Goal: Information Seeking & Learning: Learn about a topic

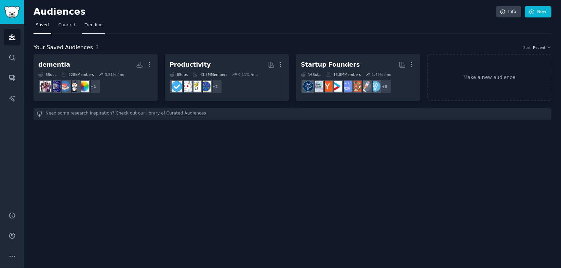
click at [90, 29] on link "Trending" at bounding box center [93, 27] width 23 height 14
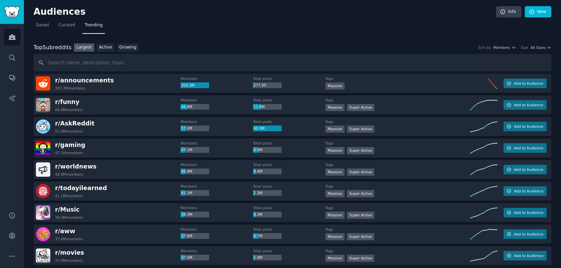
click at [531, 44] on div "Top Subreddits Top Subreddits Largest Active Growing Sort by Members Size All S…" at bounding box center [293, 47] width 518 height 9
click at [544, 49] on div "All Sizes" at bounding box center [541, 47] width 21 height 5
click at [537, 48] on span "All Sizes" at bounding box center [538, 47] width 15 height 5
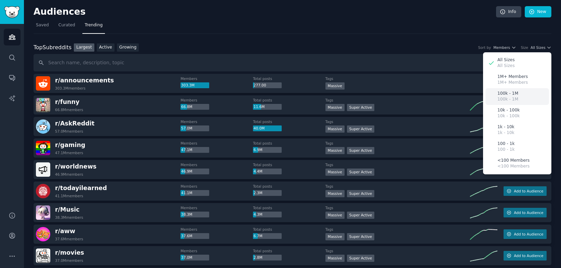
click at [509, 97] on p "100k - 1M" at bounding box center [507, 99] width 21 height 6
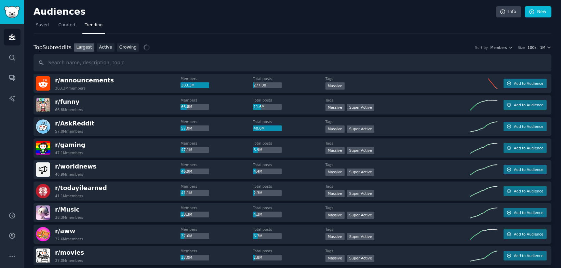
click at [533, 46] on span "100k - 1M" at bounding box center [537, 47] width 18 height 5
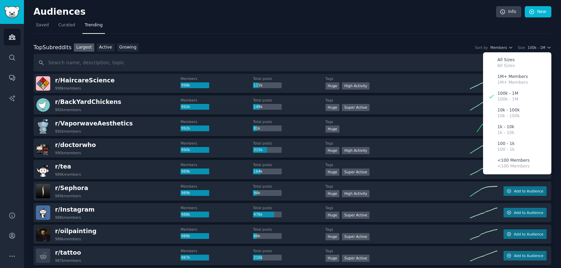
click at [343, 48] on div "Top Subreddits Top Subreddits Largest Active Growing Sort by Members Size 100k …" at bounding box center [293, 47] width 518 height 9
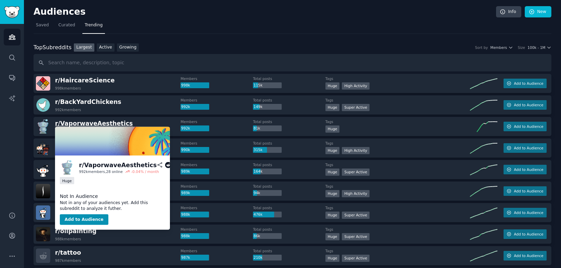
click at [86, 120] on span "r/ VaporwaveAesthetics" at bounding box center [94, 123] width 78 height 7
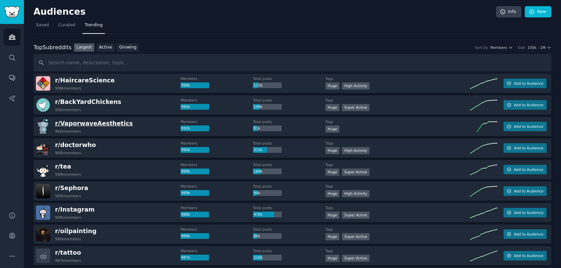
click at [106, 123] on span "r/ VaporwaveAesthetics" at bounding box center [94, 123] width 78 height 7
click at [533, 45] on span "100k - 1M" at bounding box center [537, 47] width 18 height 5
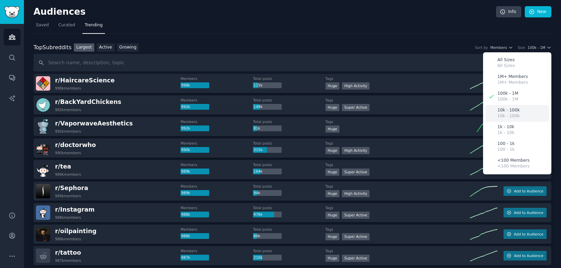
click at [511, 111] on p "10k - 100k" at bounding box center [508, 110] width 22 height 6
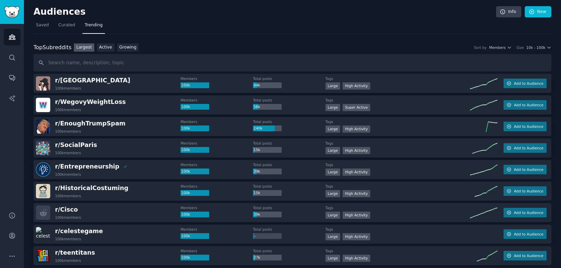
click at [128, 47] on link "Growing" at bounding box center [128, 47] width 22 height 9
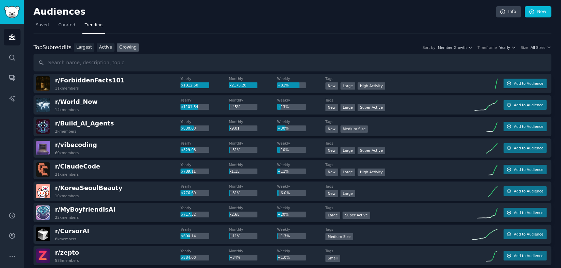
click at [110, 51] on div "Top Subreddits Top Subreddits Largest Active Growing Sort by Member Growth Time…" at bounding box center [293, 57] width 518 height 28
click at [108, 46] on link "Active" at bounding box center [106, 47] width 18 height 9
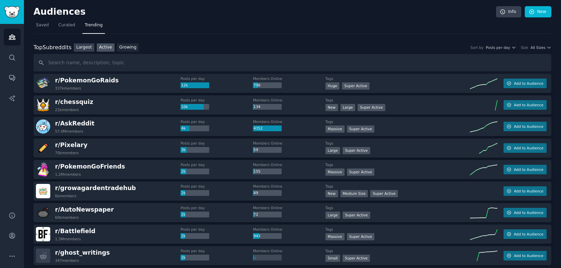
click at [82, 50] on link "Largest" at bounding box center [84, 47] width 21 height 9
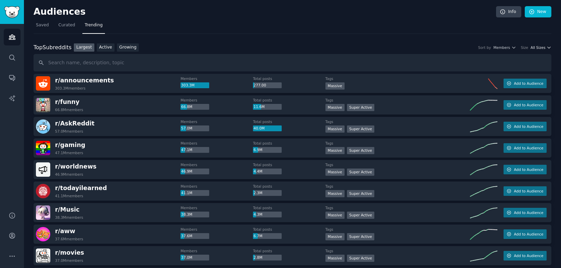
click at [535, 49] on span "All Sizes" at bounding box center [538, 47] width 15 height 5
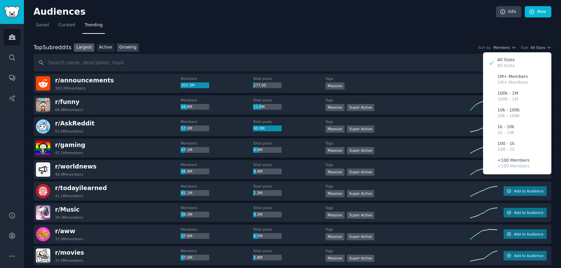
click at [129, 48] on link "Growing" at bounding box center [128, 47] width 22 height 9
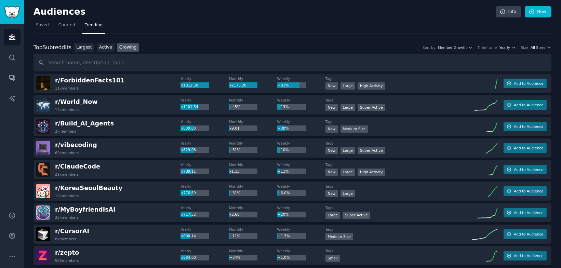
click at [539, 47] on span "All Sizes" at bounding box center [538, 47] width 15 height 5
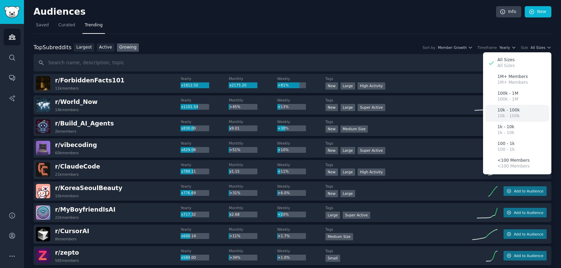
click at [517, 112] on div "10k - 100k 10k - 100k" at bounding box center [517, 113] width 64 height 17
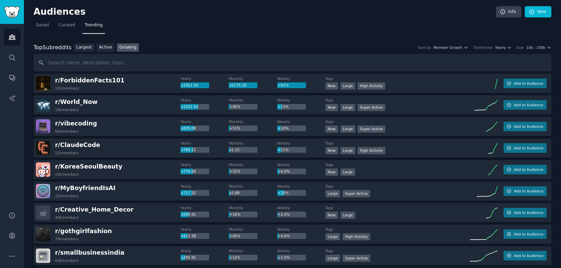
click at [538, 51] on div "Top Subreddits Top Subreddits Largest Active Growing Sort by Member Growth Time…" at bounding box center [293, 47] width 518 height 9
click at [530, 48] on span "10k - 100k" at bounding box center [535, 47] width 19 height 5
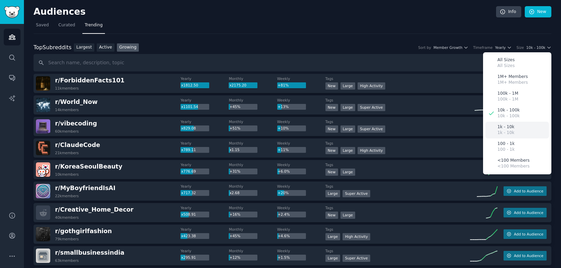
click at [503, 124] on p "1k - 10k" at bounding box center [505, 127] width 17 height 6
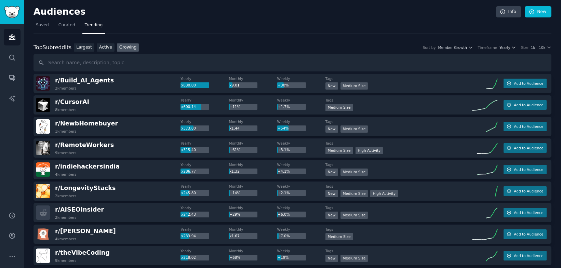
click at [507, 45] on span "Yearly" at bounding box center [504, 47] width 11 height 5
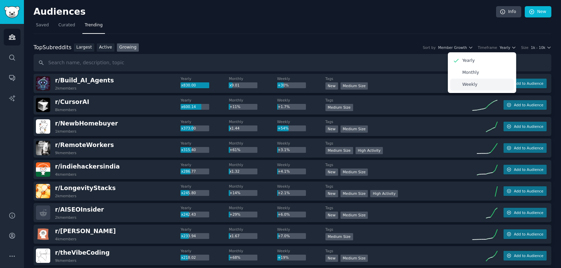
click at [471, 82] on p "Weekly" at bounding box center [469, 85] width 15 height 6
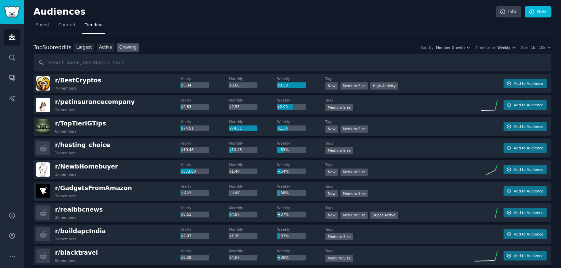
click at [505, 45] on span "Weekly" at bounding box center [503, 47] width 13 height 5
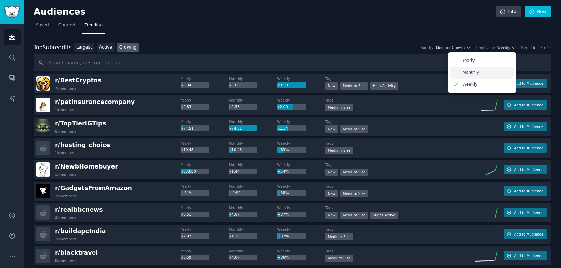
click at [473, 69] on div "Monthly" at bounding box center [482, 73] width 64 height 12
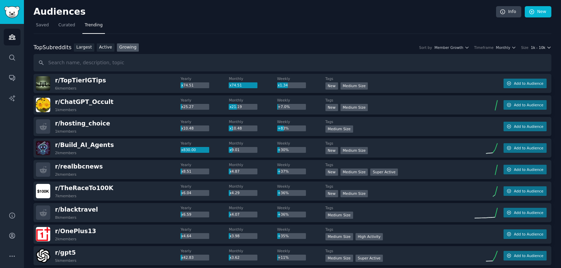
click at [541, 48] on span "1k - 10k" at bounding box center [538, 47] width 15 height 5
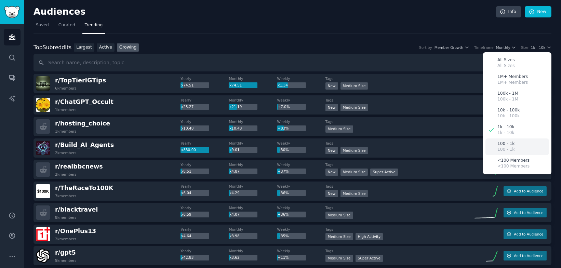
click at [507, 145] on p "100 - 1k" at bounding box center [505, 144] width 17 height 6
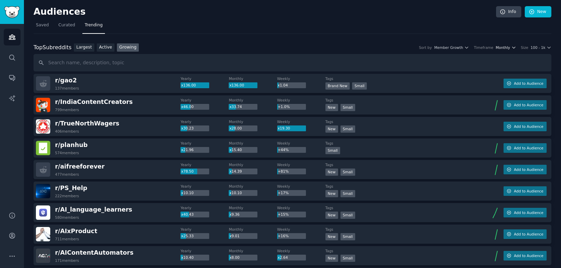
click at [505, 45] on span "Monthly" at bounding box center [503, 47] width 14 height 5
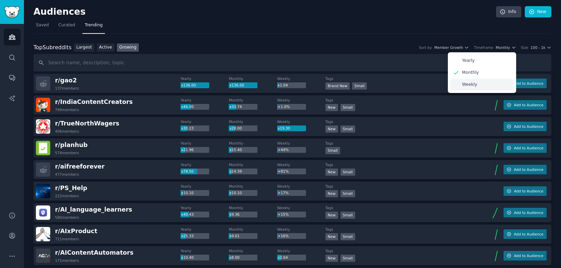
click at [490, 83] on div "Weekly" at bounding box center [482, 85] width 64 height 12
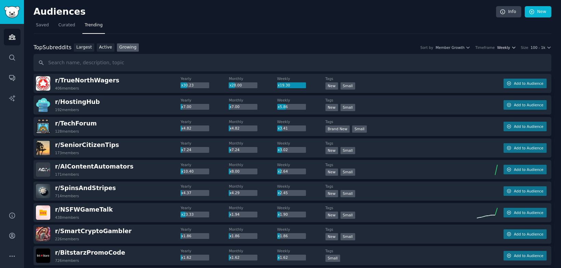
click at [509, 47] on span "Weekly" at bounding box center [503, 47] width 13 height 5
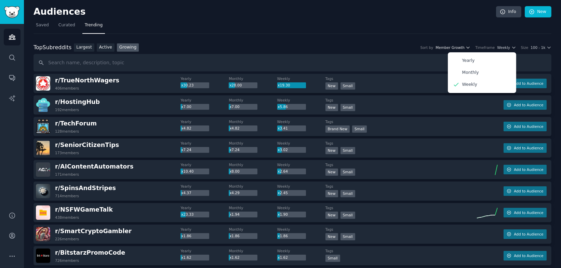
click at [450, 46] on span "Member Growth" at bounding box center [450, 47] width 29 height 5
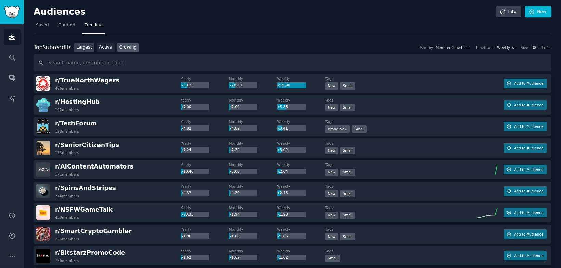
click at [86, 49] on link "Largest" at bounding box center [84, 47] width 21 height 9
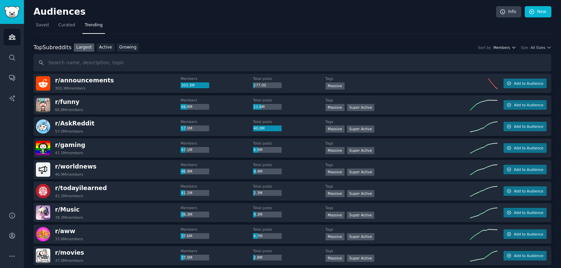
click at [506, 46] on span "Members" at bounding box center [501, 47] width 17 height 5
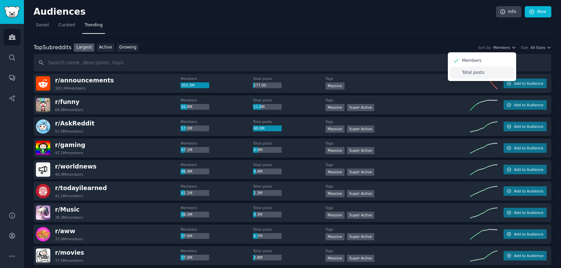
click at [482, 71] on p "Total posts" at bounding box center [473, 73] width 22 height 6
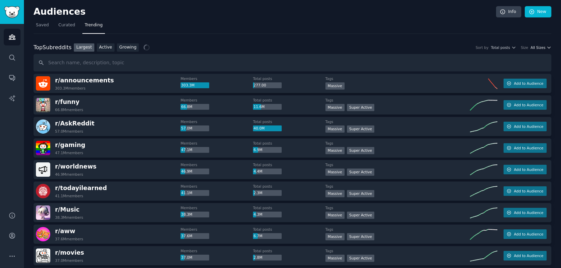
click at [538, 46] on span "All Sizes" at bounding box center [538, 47] width 15 height 5
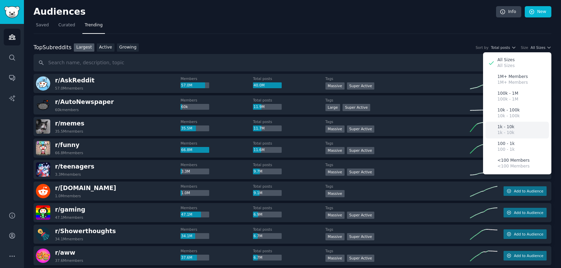
click at [514, 131] on div "1k - 10k 1k - 10k" at bounding box center [517, 130] width 64 height 17
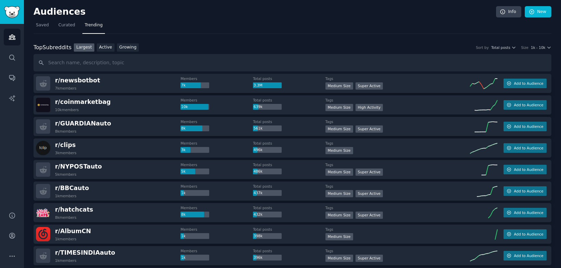
click at [125, 52] on div "Top Subreddits Top Subreddits Largest Active Growing Sort by Total posts Size 1…" at bounding box center [293, 57] width 518 height 28
click at [125, 50] on link "Growing" at bounding box center [128, 47] width 22 height 9
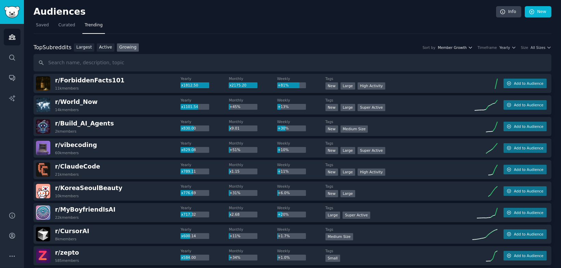
click at [457, 45] on span "Member Growth" at bounding box center [452, 47] width 29 height 5
click at [265, 47] on div "Top Subreddits Top Subreddits Largest Active Growing Sort by Member Growth Memb…" at bounding box center [293, 47] width 518 height 9
click at [108, 44] on link "Active" at bounding box center [106, 47] width 18 height 9
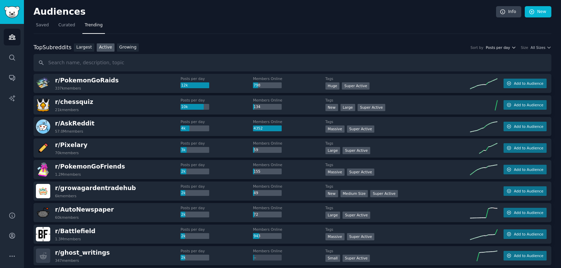
click at [506, 48] on span "Posts per day" at bounding box center [498, 47] width 24 height 5
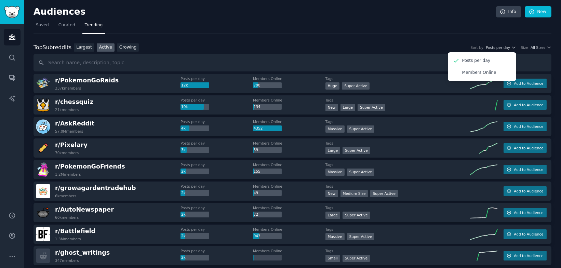
click at [418, 43] on div "Top Subreddits Top Subreddits Largest Active Growing Sort by Posts per day Post…" at bounding box center [293, 47] width 518 height 9
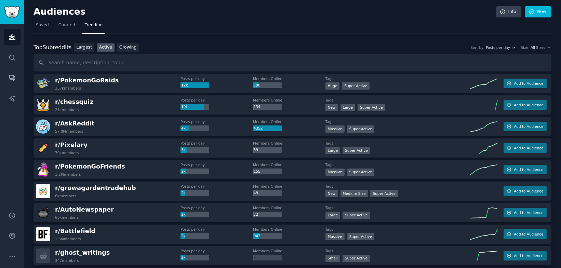
click at [536, 53] on div "Top Subreddits Top Subreddits Largest Active Growing Sort by Posts per day Size…" at bounding box center [293, 57] width 518 height 28
click at [533, 50] on div "Top Subreddits Top Subreddits Largest Active Growing Sort by Posts per day Size…" at bounding box center [293, 47] width 518 height 9
click at [535, 49] on div "Top Subreddits Top Subreddits Largest Active Growing Sort by Posts per day Size…" at bounding box center [293, 47] width 518 height 9
click at [540, 46] on span "All Sizes" at bounding box center [538, 47] width 15 height 5
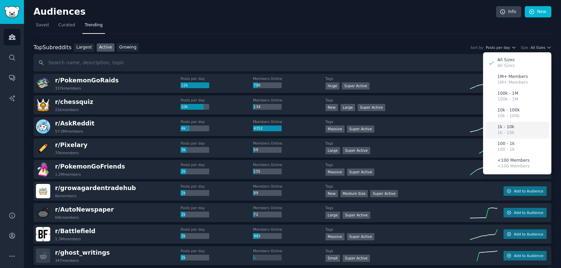
click at [513, 125] on div "1k - 10k 1k - 10k" at bounding box center [517, 130] width 64 height 17
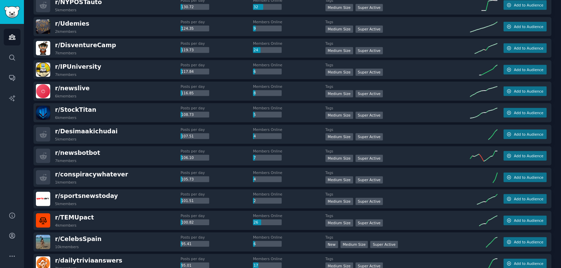
scroll to position [730, 0]
